Goal: Communication & Community: Answer question/provide support

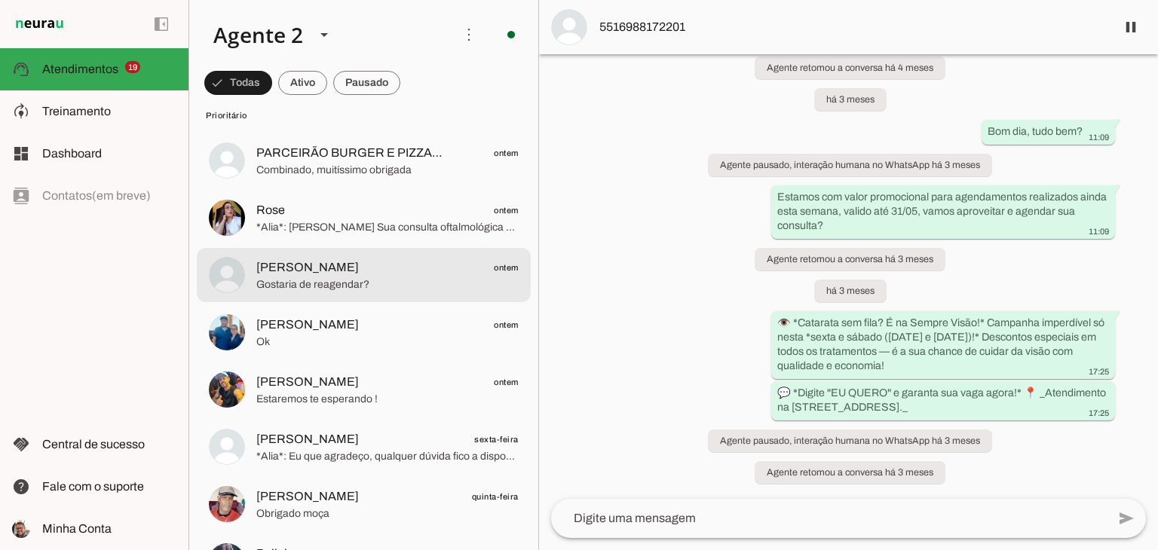
scroll to position [377, 0]
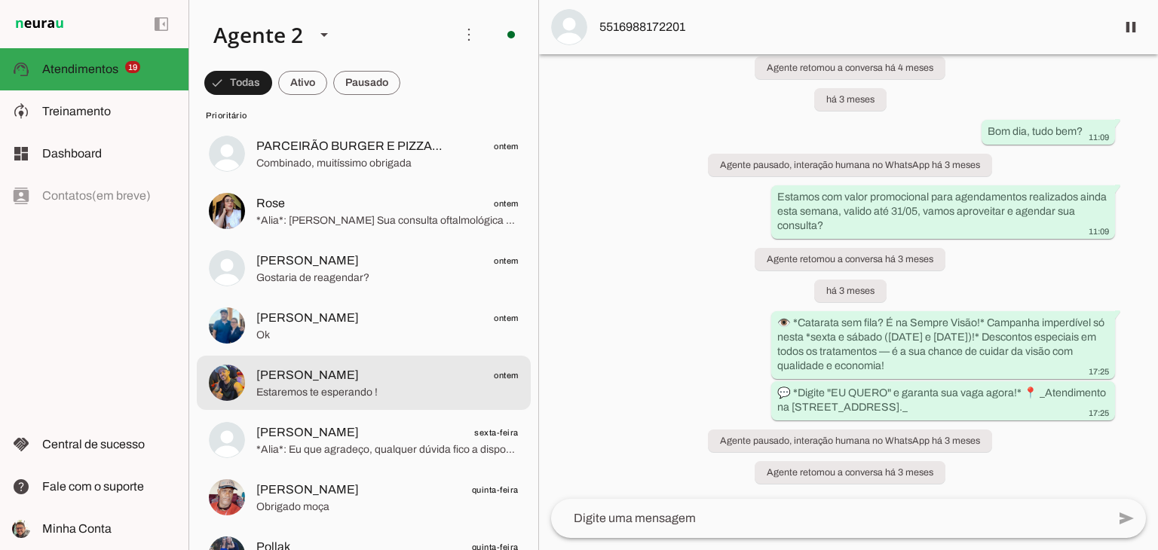
click at [328, 382] on span "[PERSON_NAME] ontem" at bounding box center [387, 375] width 262 height 19
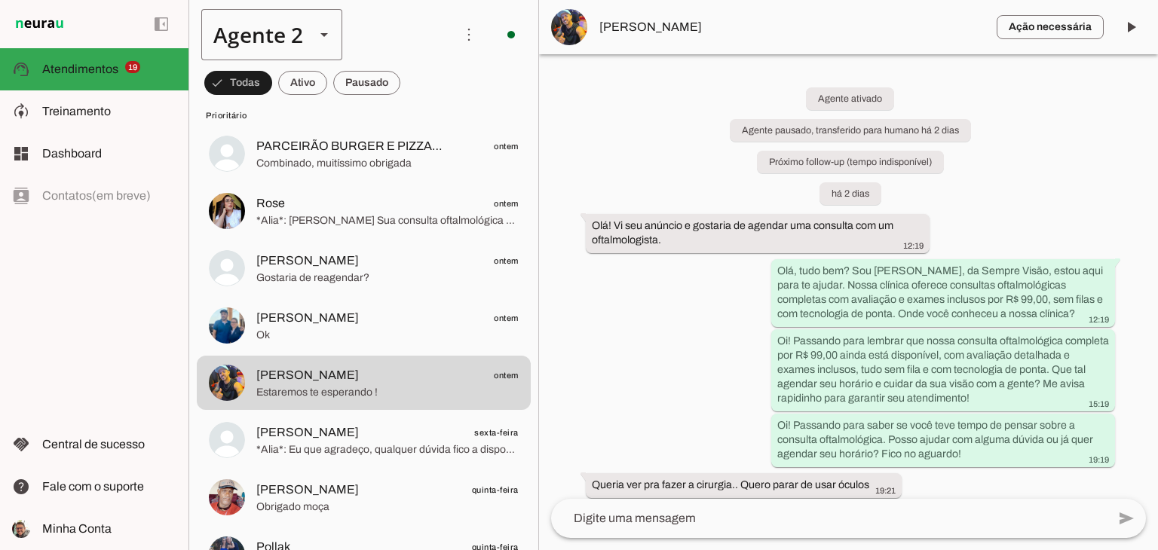
click at [287, 28] on div "Agente 2" at bounding box center [252, 34] width 102 height 51
click at [415, 87] on slot at bounding box center [473, 96] width 116 height 18
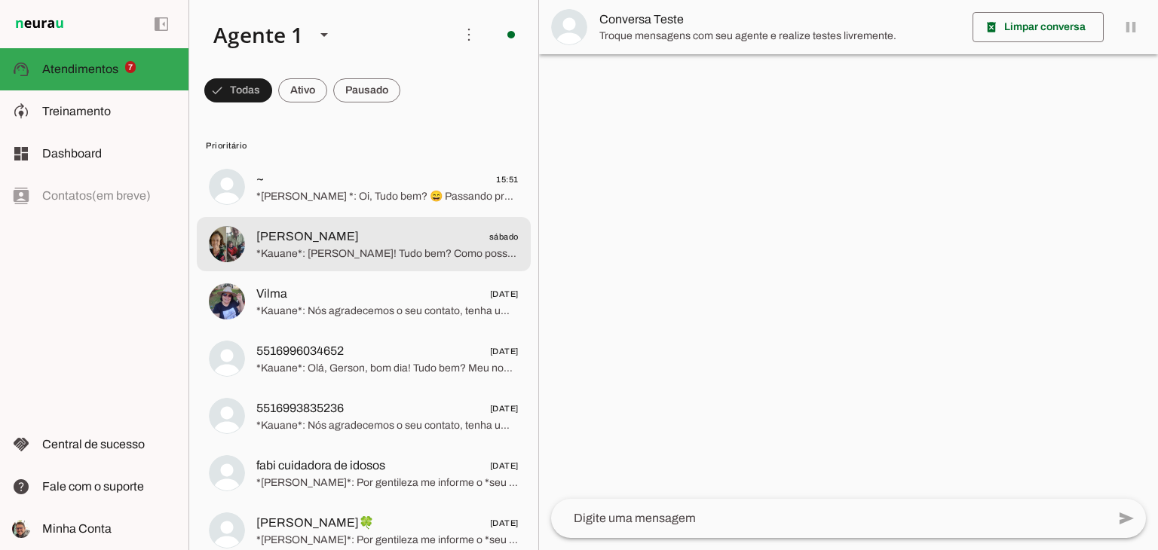
click at [335, 235] on span "[PERSON_NAME]" at bounding box center [307, 237] width 103 height 18
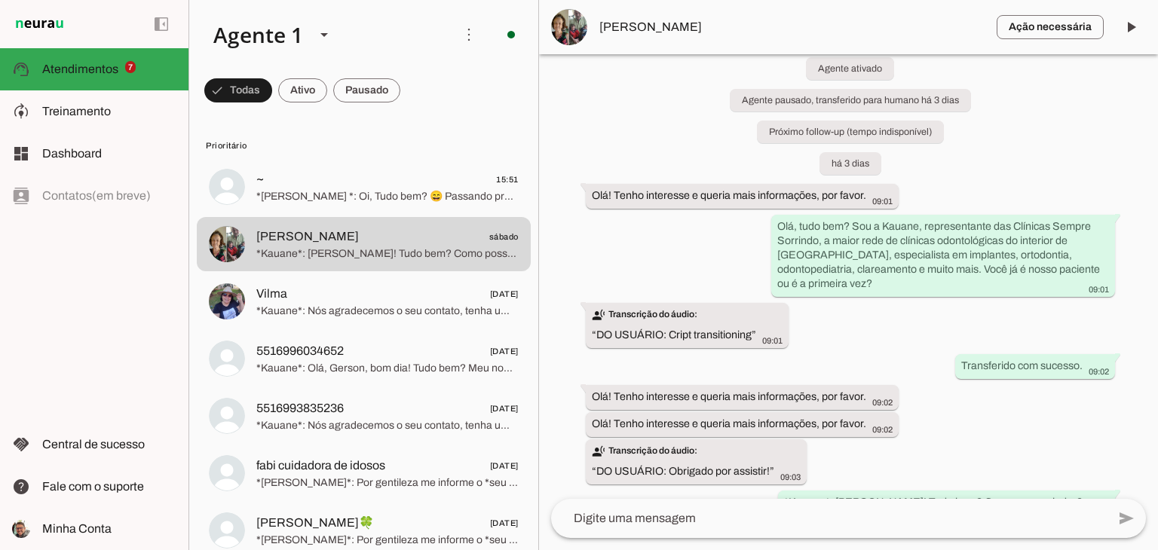
scroll to position [44, 0]
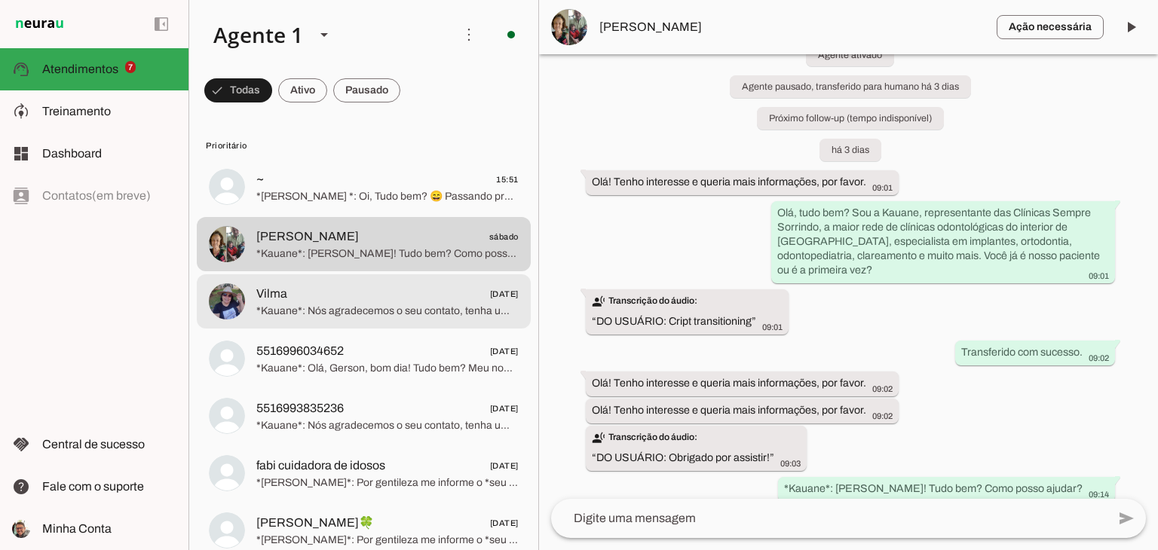
click at [360, 214] on md-item "Vilma [DATE] *Kauane*: Nós agradecemos o seu contato, tenha um excelente dia 😊" at bounding box center [364, 187] width 334 height 54
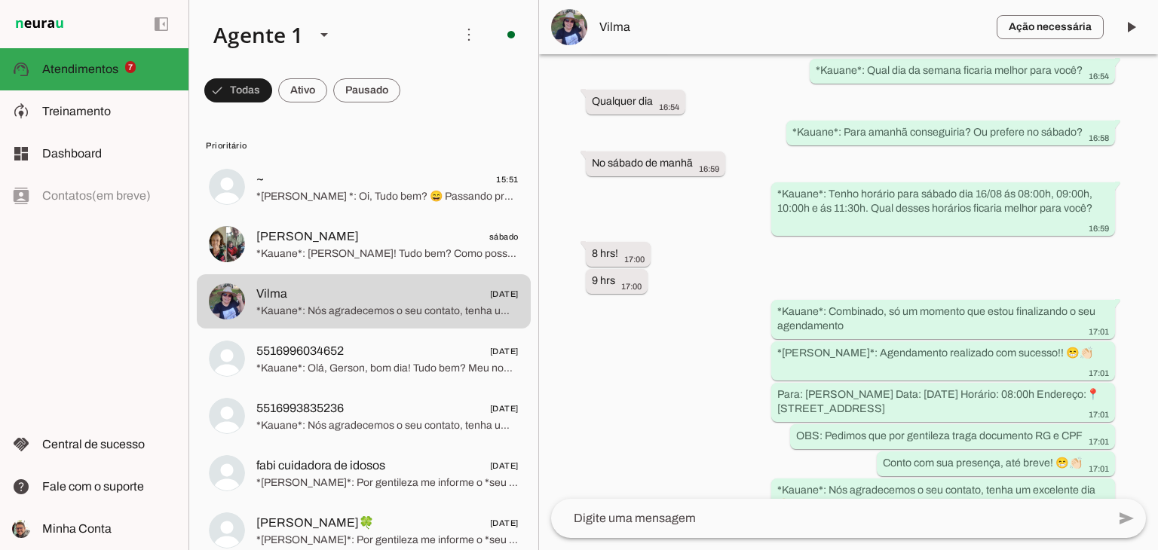
scroll to position [983, 0]
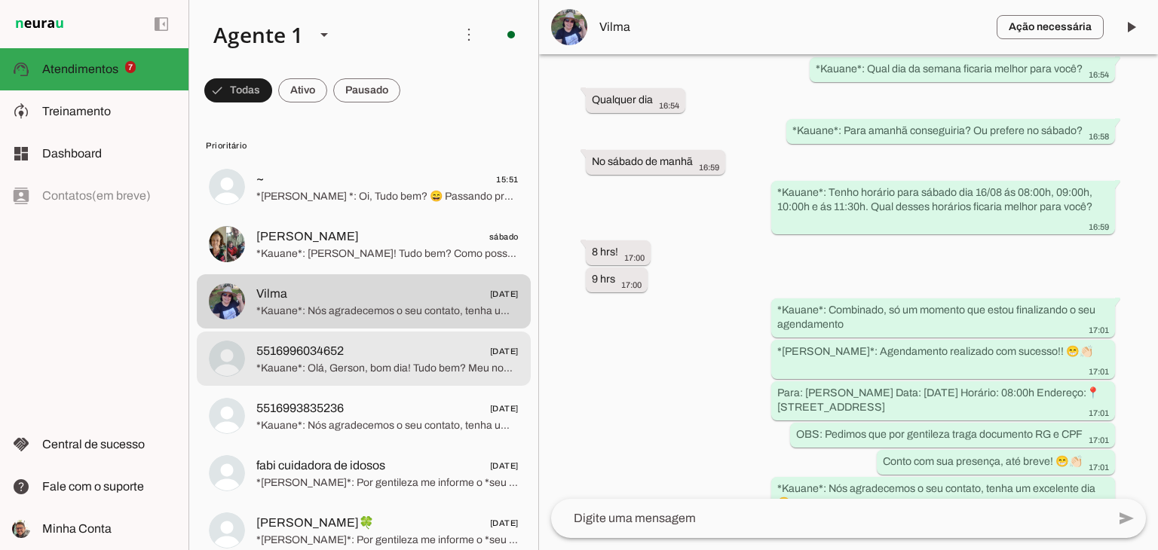
click at [315, 346] on span "5516996034652" at bounding box center [299, 351] width 87 height 18
